Goal: Task Accomplishment & Management: Manage account settings

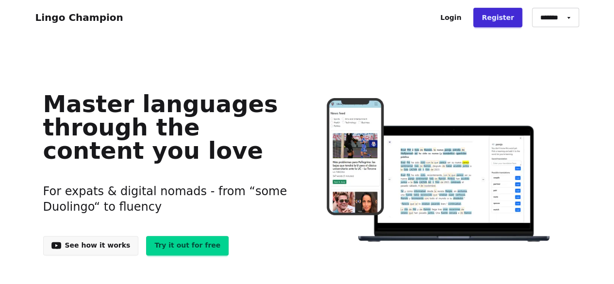
click at [466, 15] on link "Login" at bounding box center [450, 17] width 37 height 19
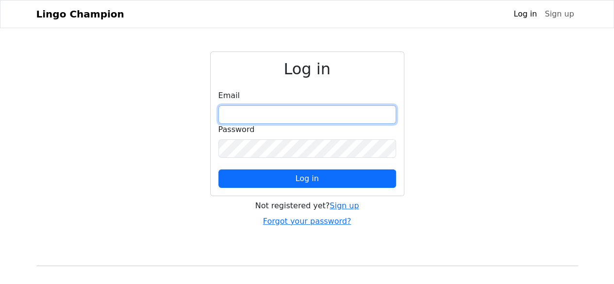
click at [310, 119] on input "email" at bounding box center [307, 114] width 178 height 18
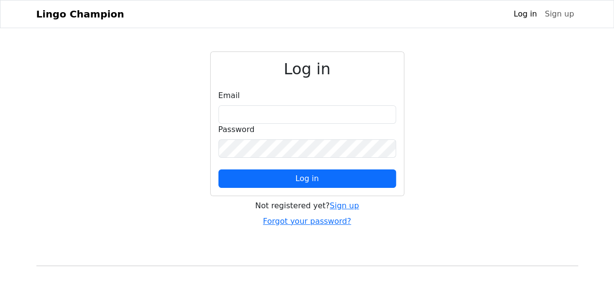
click at [165, 47] on div "Lingo Champion Log in Sign up Browser extension Support Lingo Champion Log in S…" at bounding box center [307, 162] width 614 height 324
